Goal: Task Accomplishment & Management: Use online tool/utility

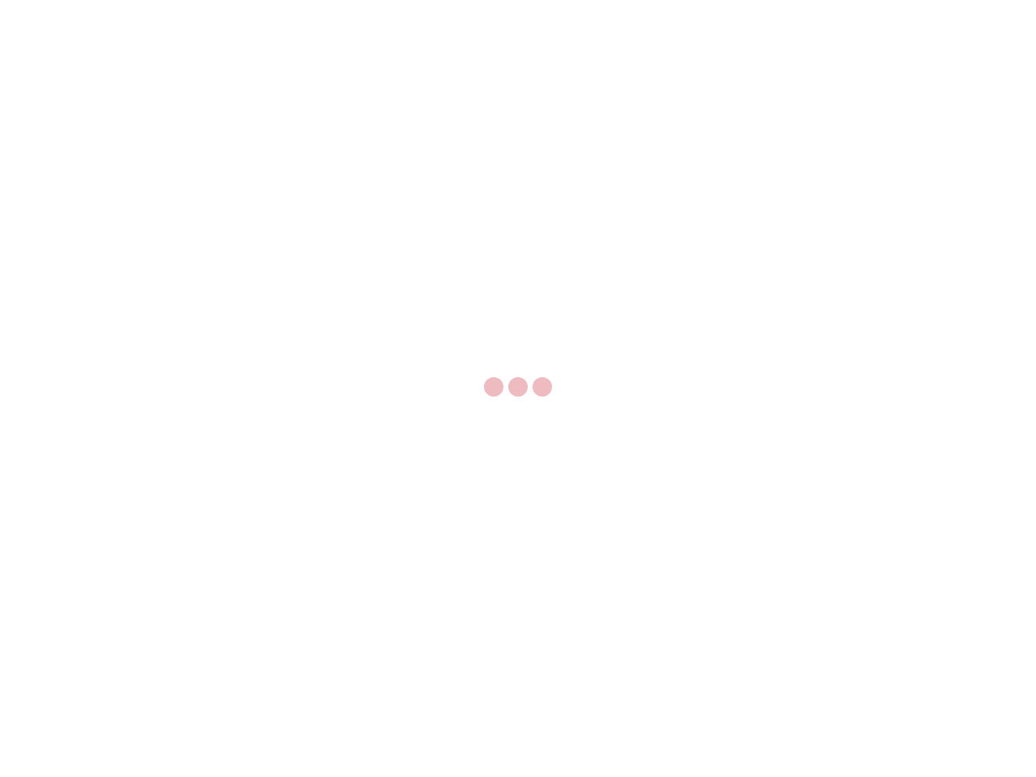
select select "US"
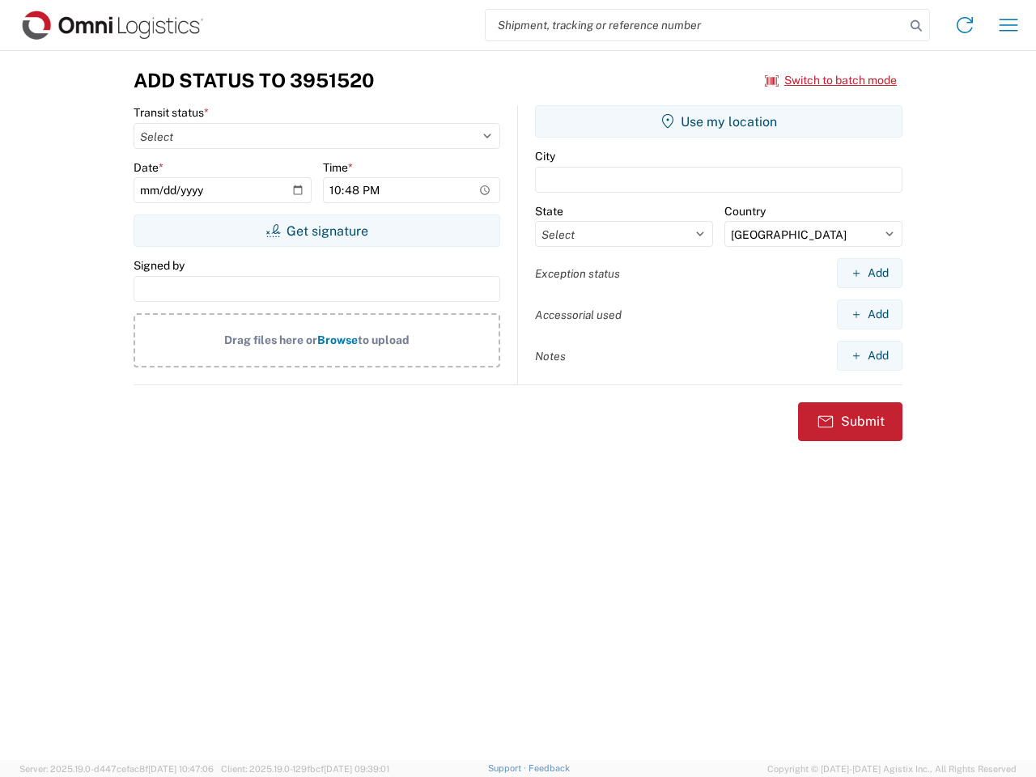
click at [695, 25] on input "search" at bounding box center [694, 25] width 419 height 31
click at [916, 26] on icon at bounding box center [915, 26] width 23 height 23
click at [964, 25] on icon at bounding box center [964, 25] width 26 height 26
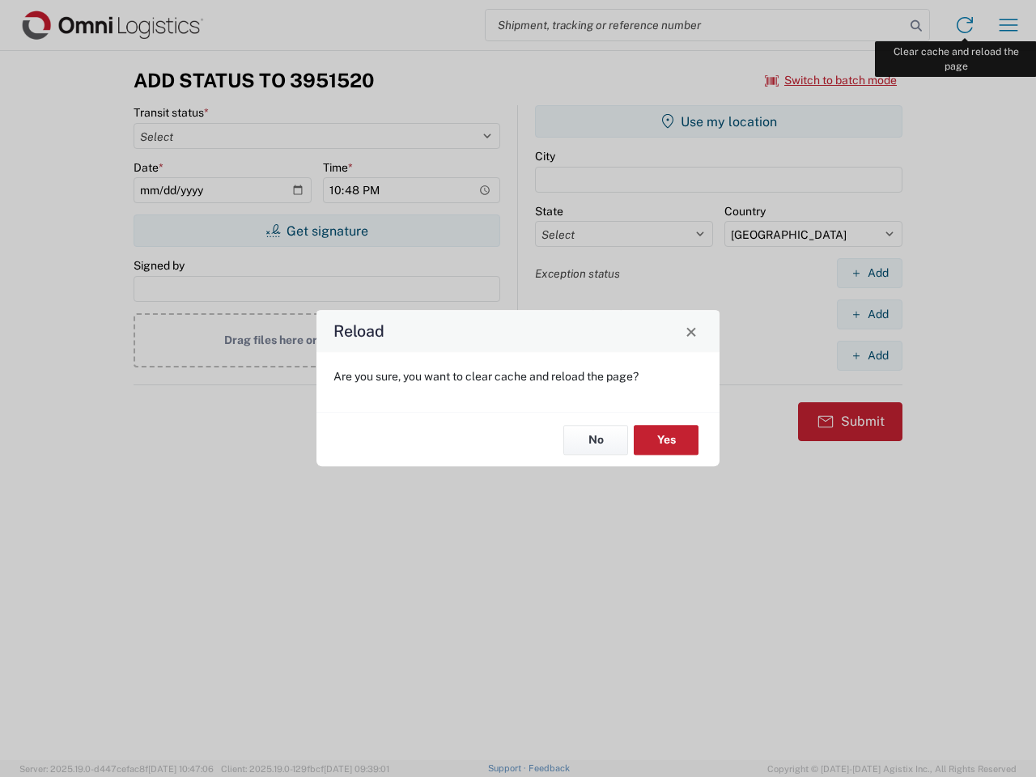
click at [1008, 25] on div "Reload Are you sure, you want to clear cache and reload the page? No Yes" at bounding box center [518, 388] width 1036 height 777
click at [831, 80] on div "Reload Are you sure, you want to clear cache and reload the page? No Yes" at bounding box center [518, 388] width 1036 height 777
click at [316, 231] on div "Reload Are you sure, you want to clear cache and reload the page? No Yes" at bounding box center [518, 388] width 1036 height 777
click at [718, 121] on div "Reload Are you sure, you want to clear cache and reload the page? No Yes" at bounding box center [518, 388] width 1036 height 777
click at [869, 273] on div "Reload Are you sure, you want to clear cache and reload the page? No Yes" at bounding box center [518, 388] width 1036 height 777
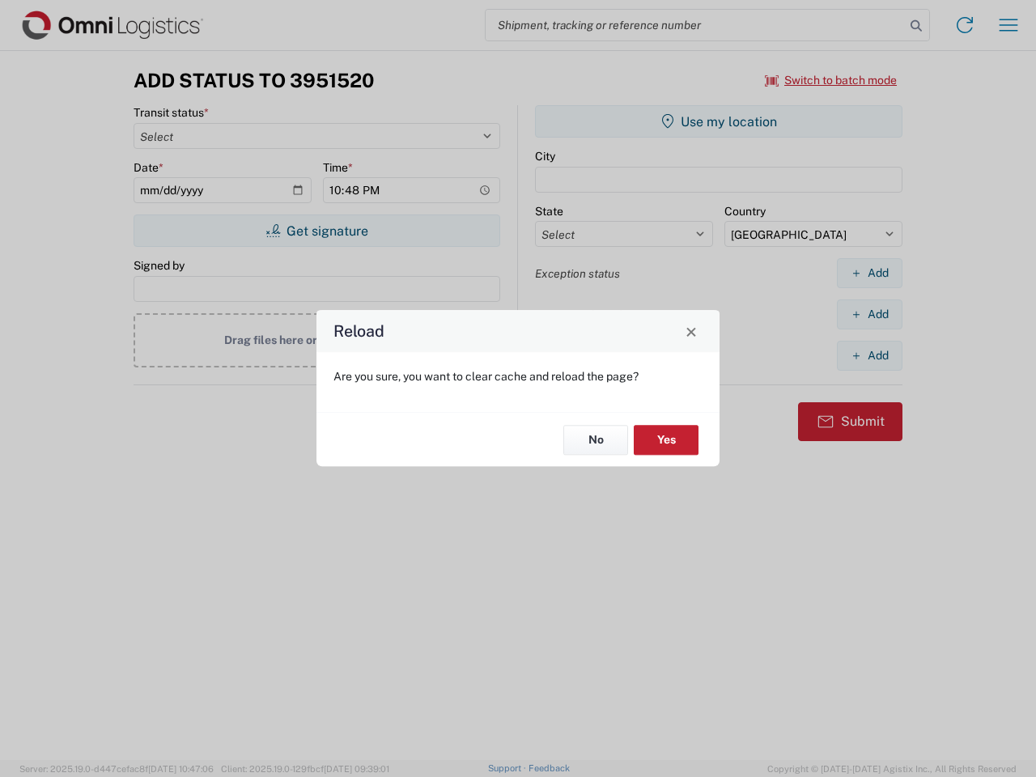
click at [869, 314] on div "Reload Are you sure, you want to clear cache and reload the page? No Yes" at bounding box center [518, 388] width 1036 height 777
click at [869, 355] on div "Reload Are you sure, you want to clear cache and reload the page? No Yes" at bounding box center [518, 388] width 1036 height 777
